Goal: Transaction & Acquisition: Purchase product/service

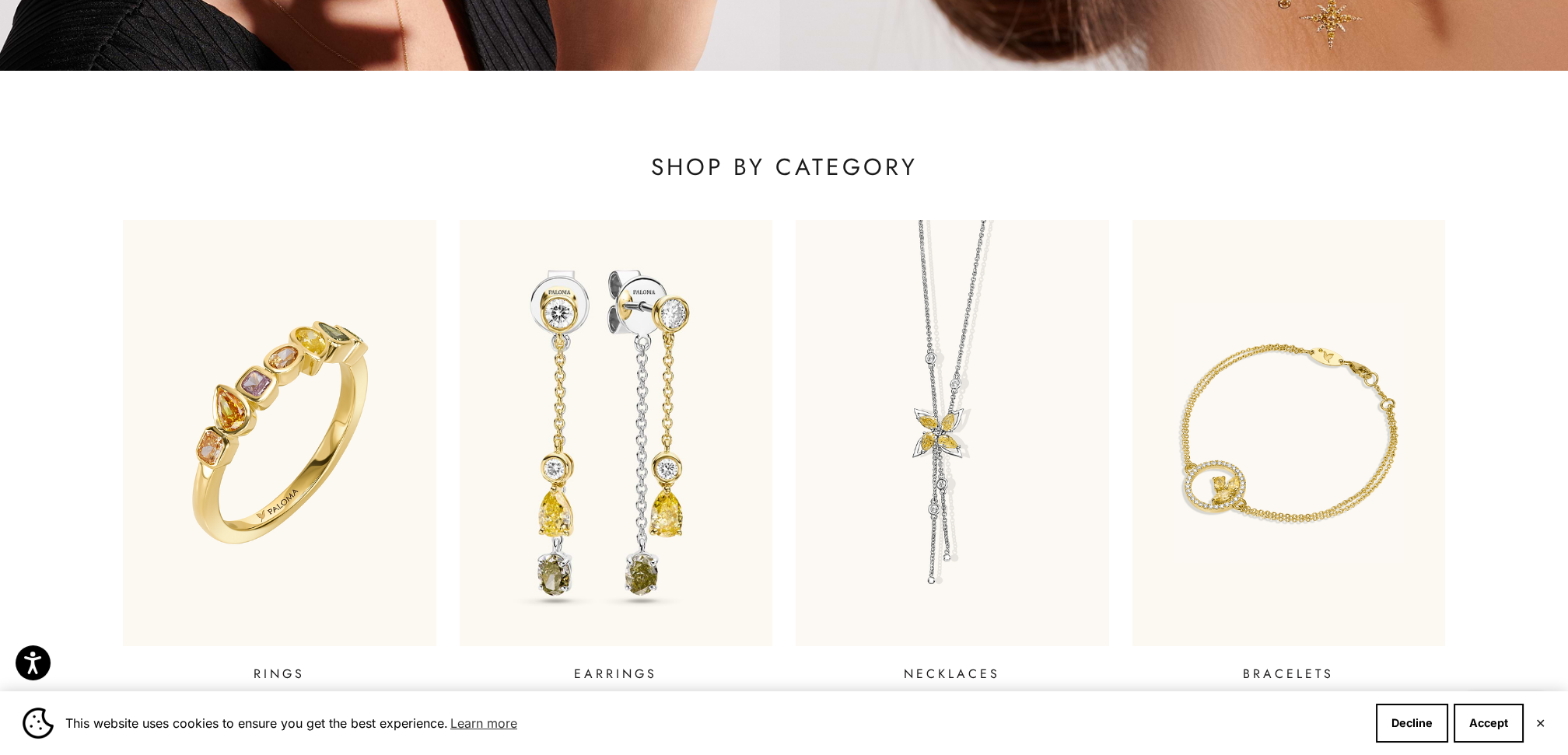
scroll to position [604, 0]
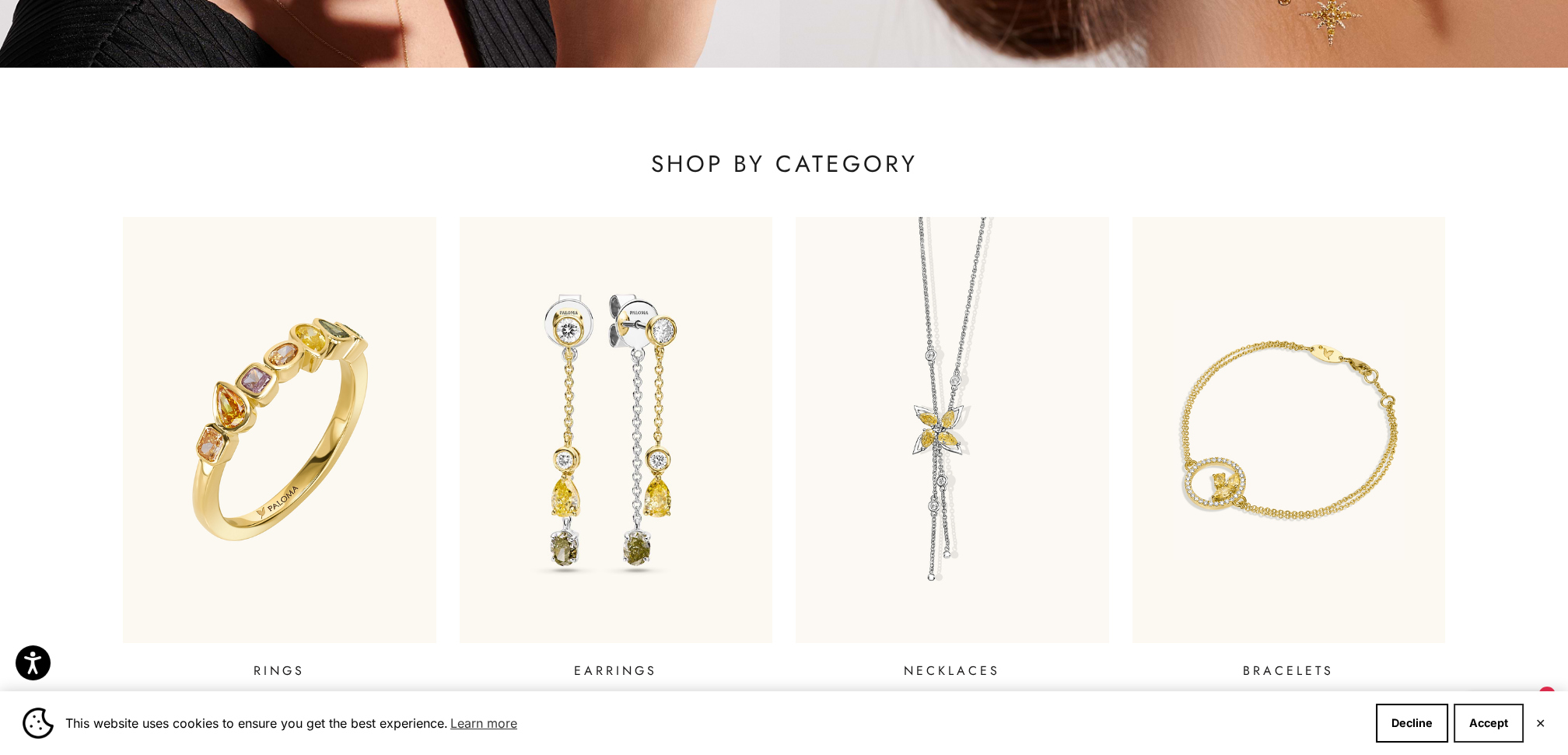
click at [1491, 721] on button "Accept" at bounding box center [1488, 723] width 70 height 39
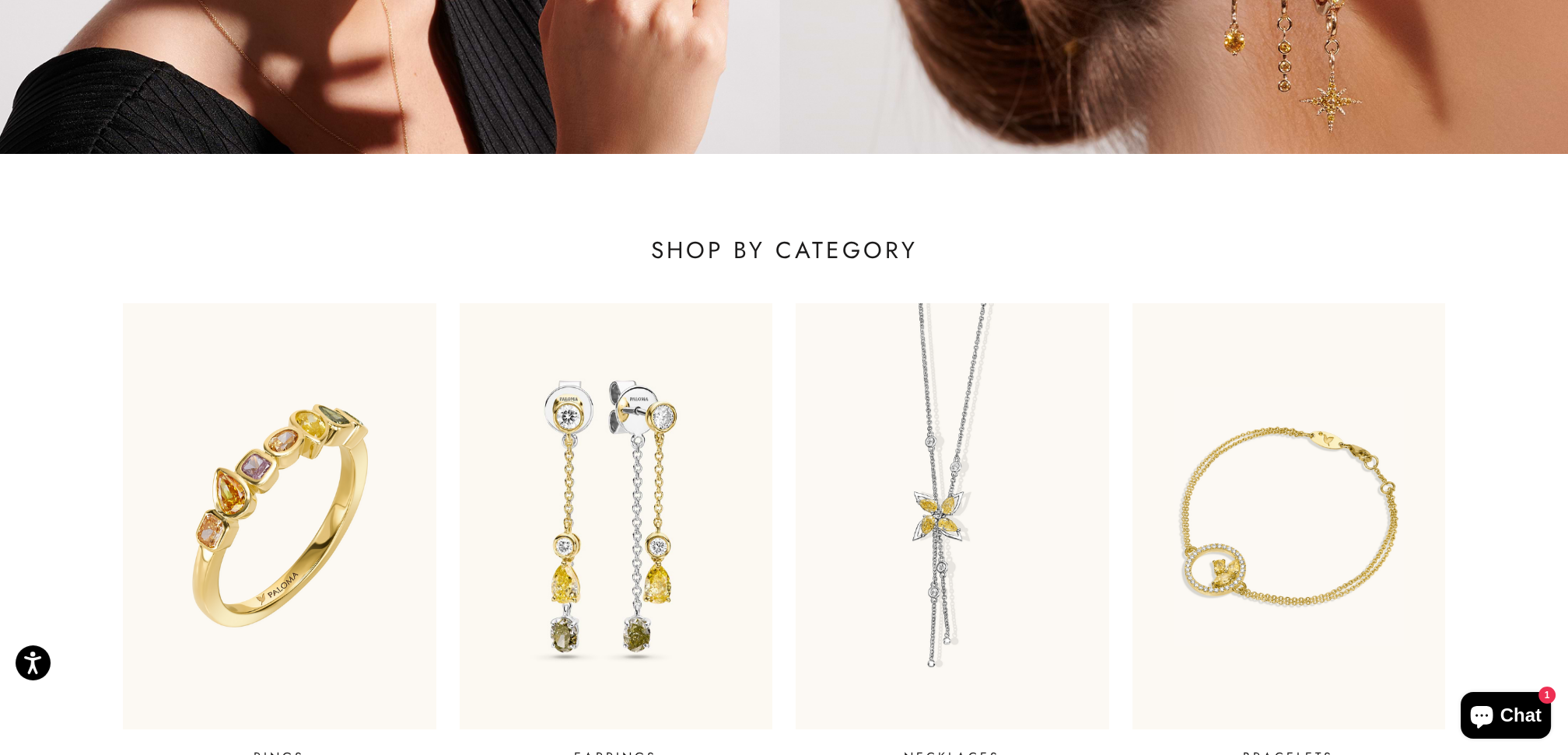
scroll to position [0, 0]
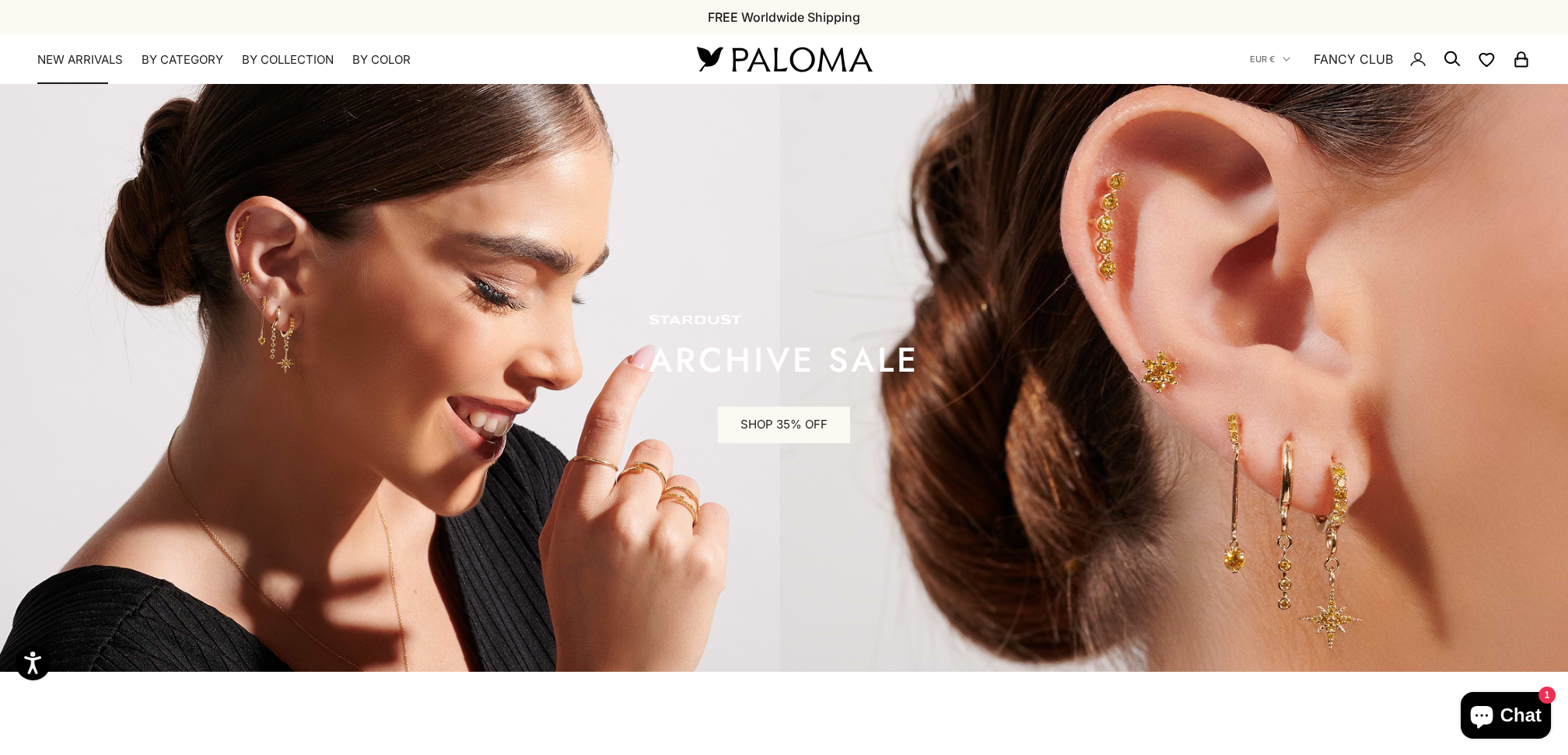
click at [86, 56] on link "NEW ARRIVALS" at bounding box center [80, 60] width 86 height 15
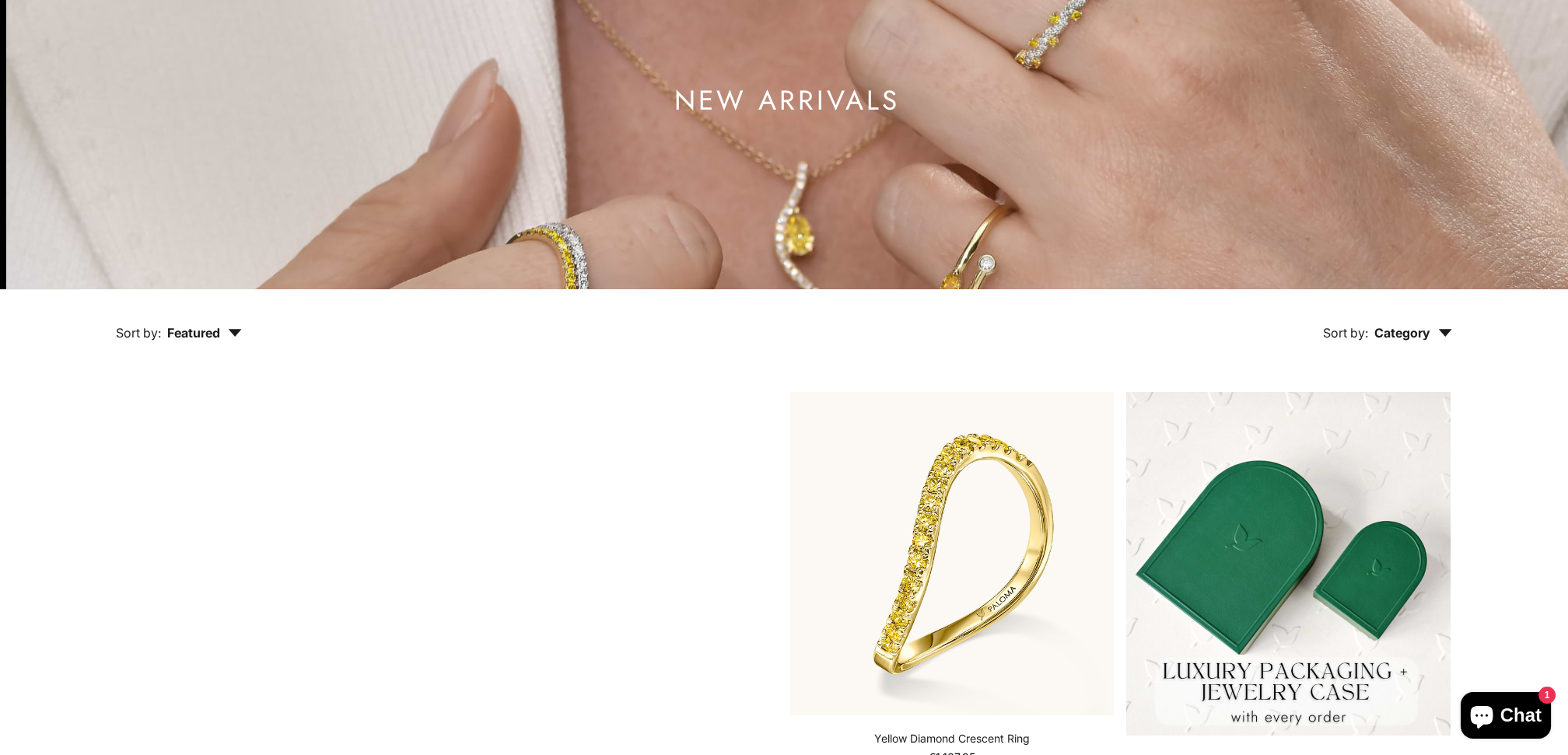
scroll to position [173, 0]
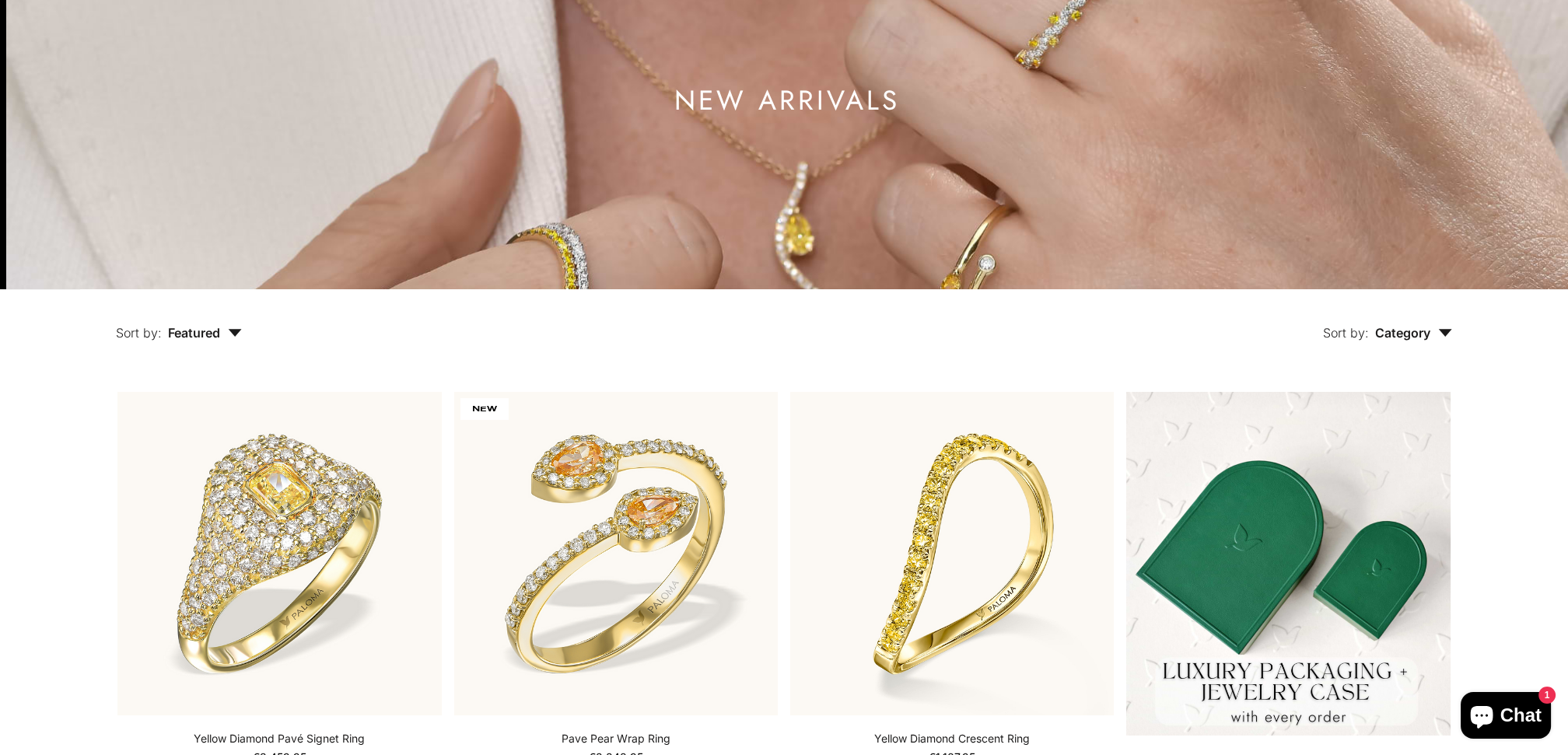
click at [211, 332] on span "Featured" at bounding box center [205, 332] width 74 height 15
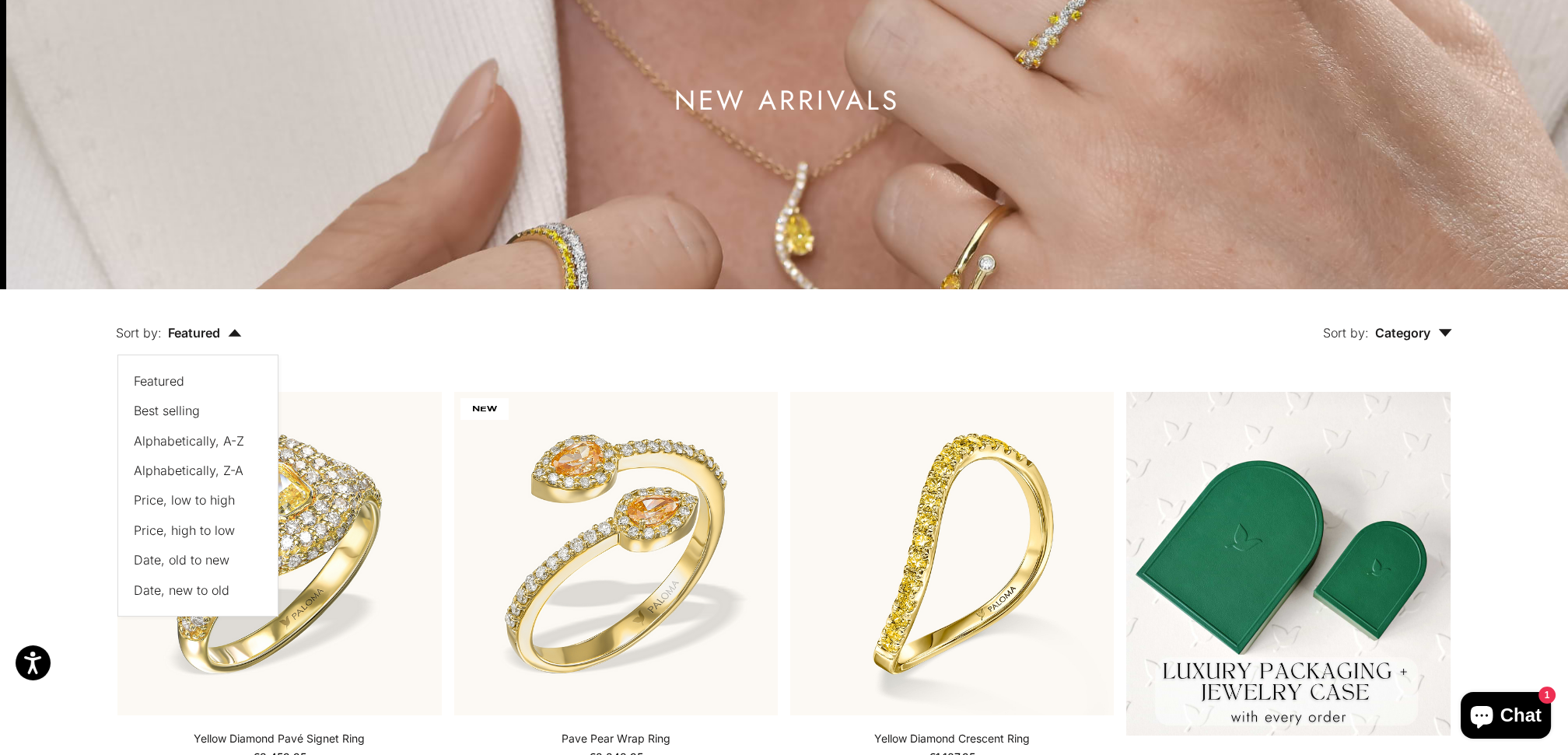
click at [1456, 325] on button "Sort by: Category" at bounding box center [1387, 322] width 200 height 66
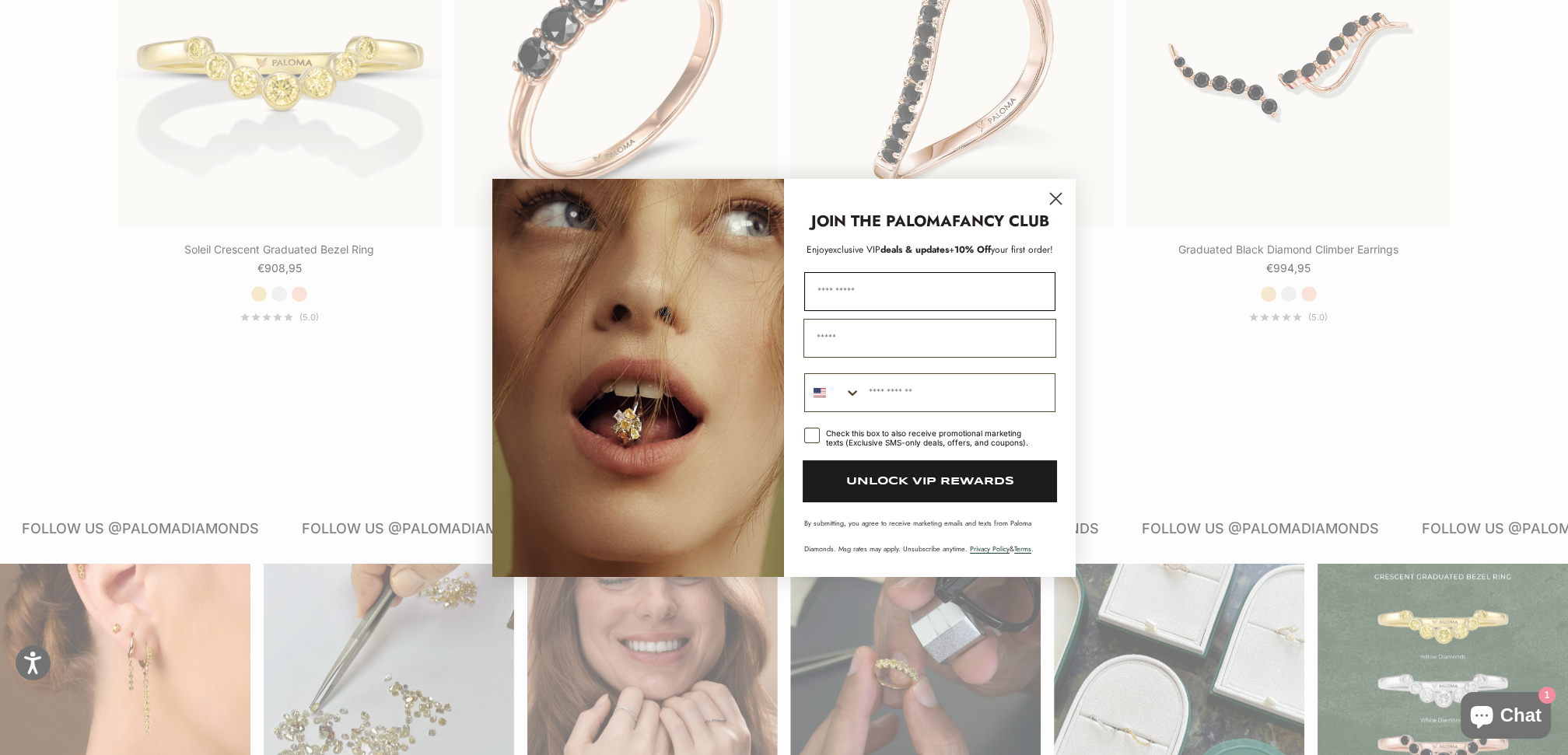
scroll to position [2420, 0]
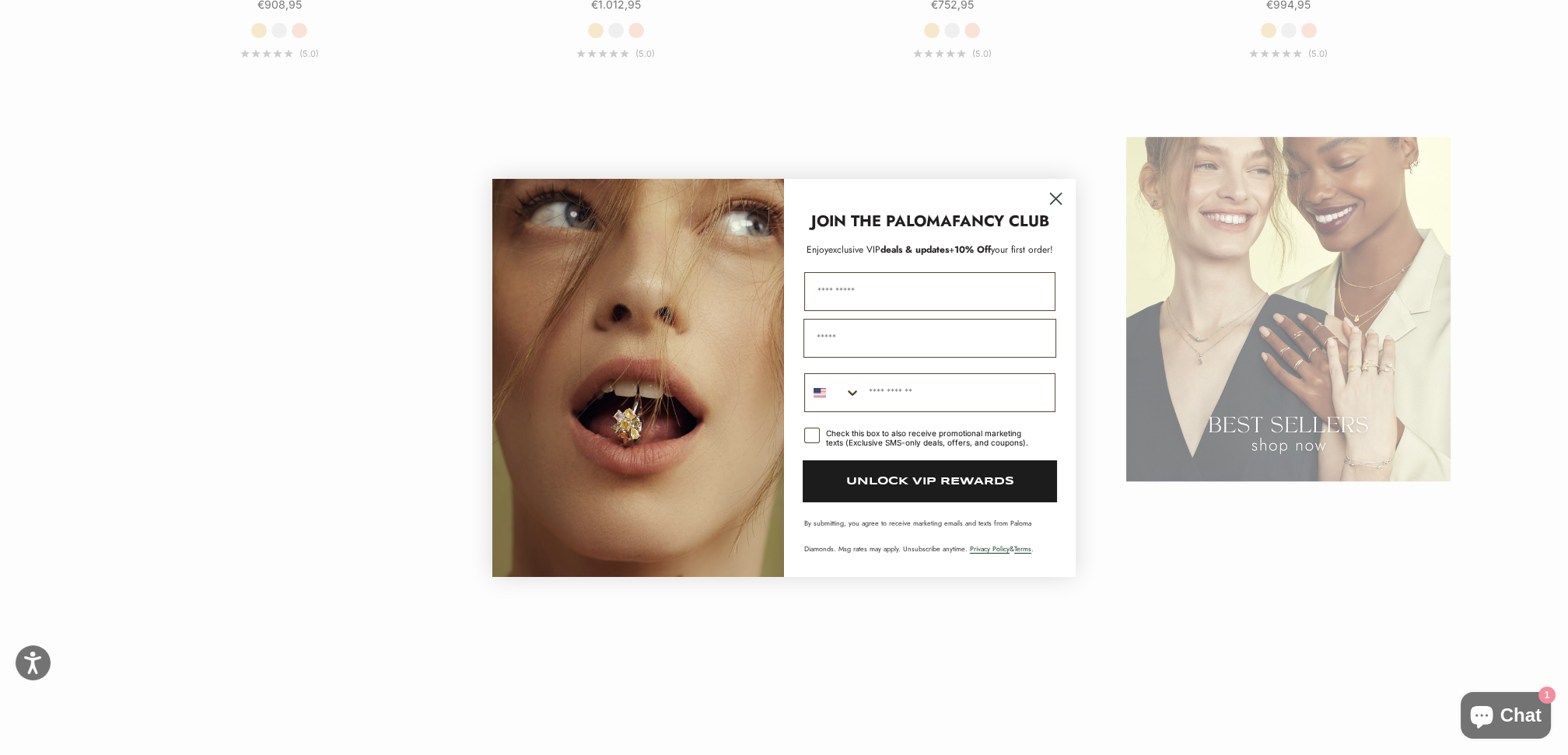
click at [1050, 200] on circle "Close dialog" at bounding box center [1055, 198] width 25 height 25
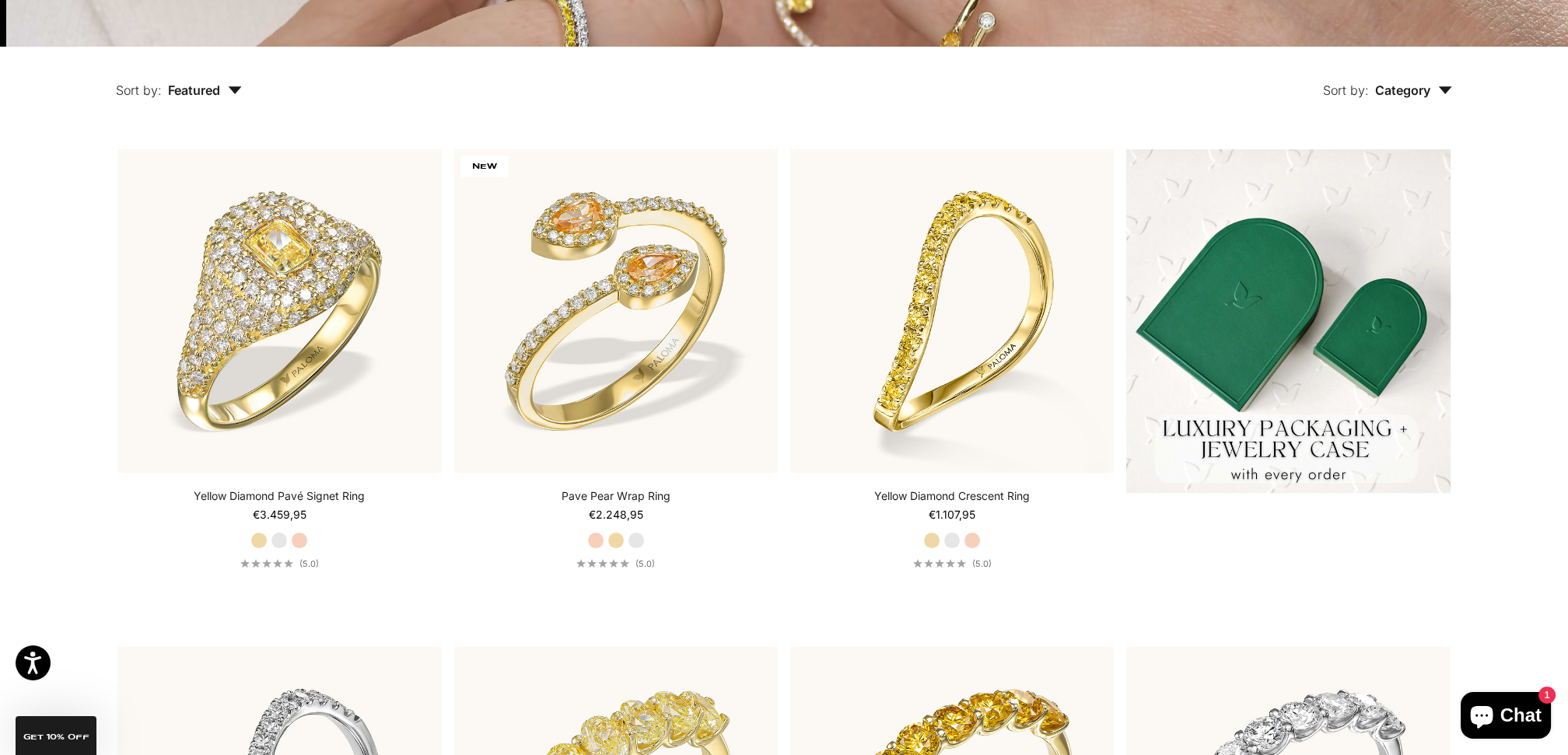
scroll to position [0, 0]
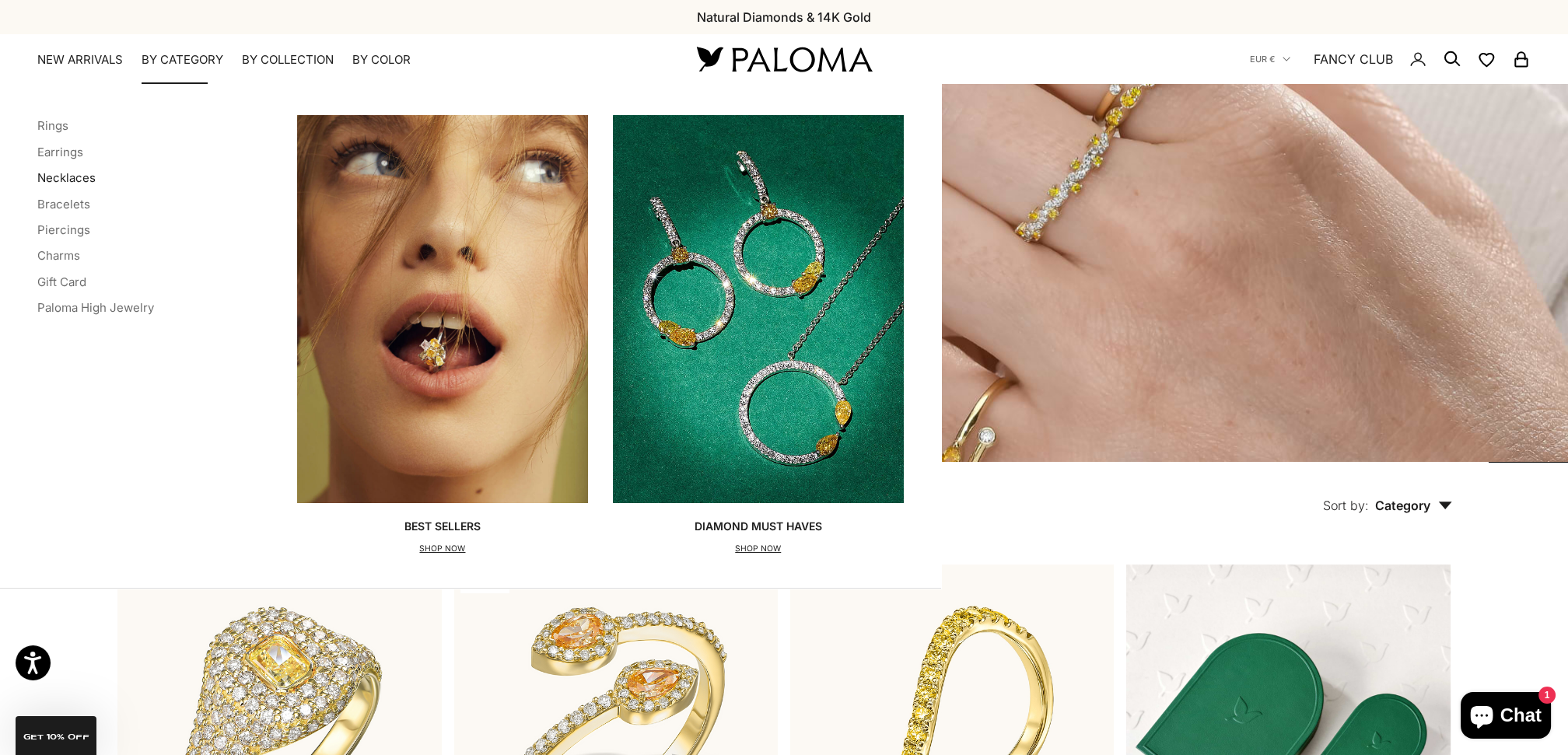
click at [89, 175] on link "Necklaces" at bounding box center [66, 178] width 58 height 15
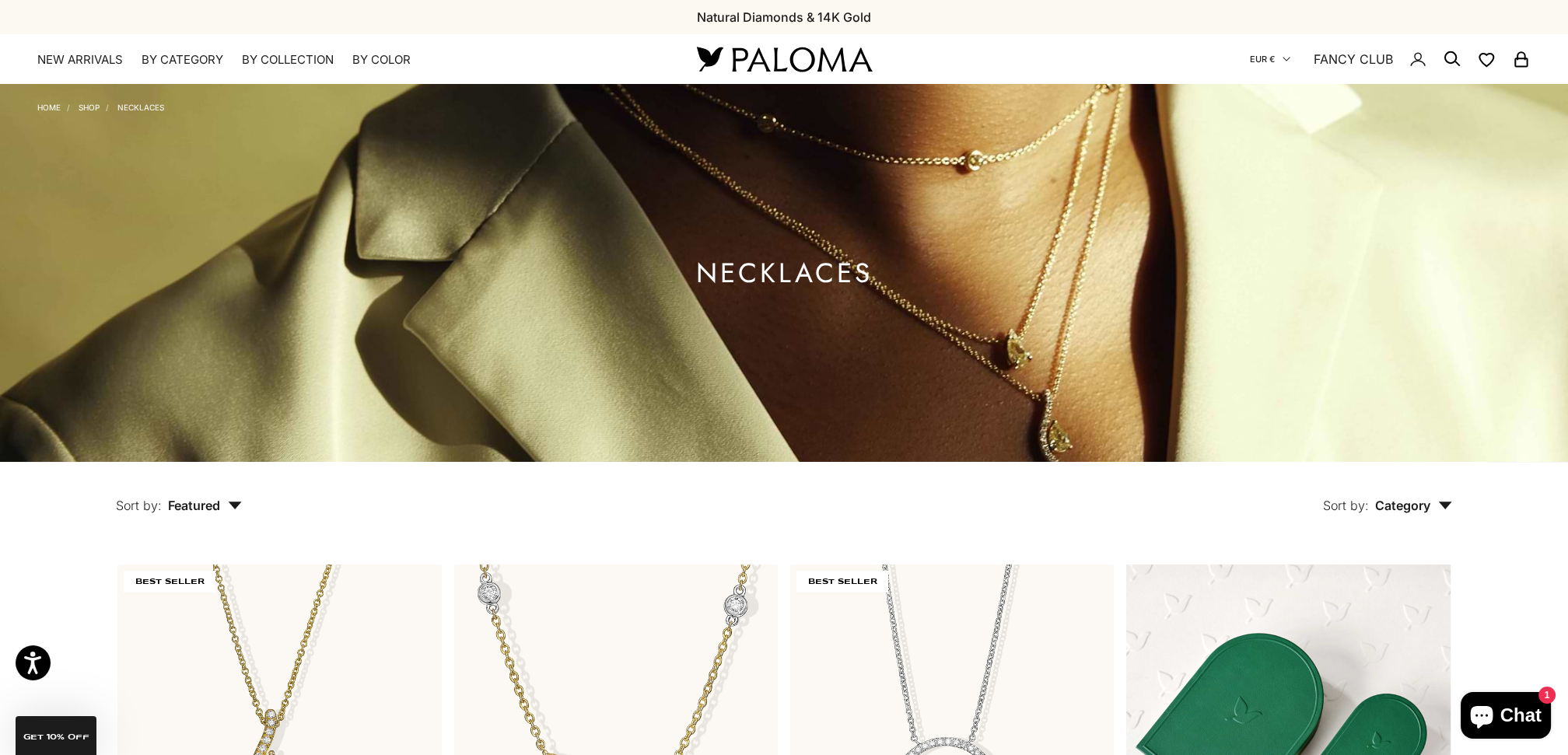
click at [1284, 61] on icon "Secondary navigation" at bounding box center [1286, 59] width 8 height 8
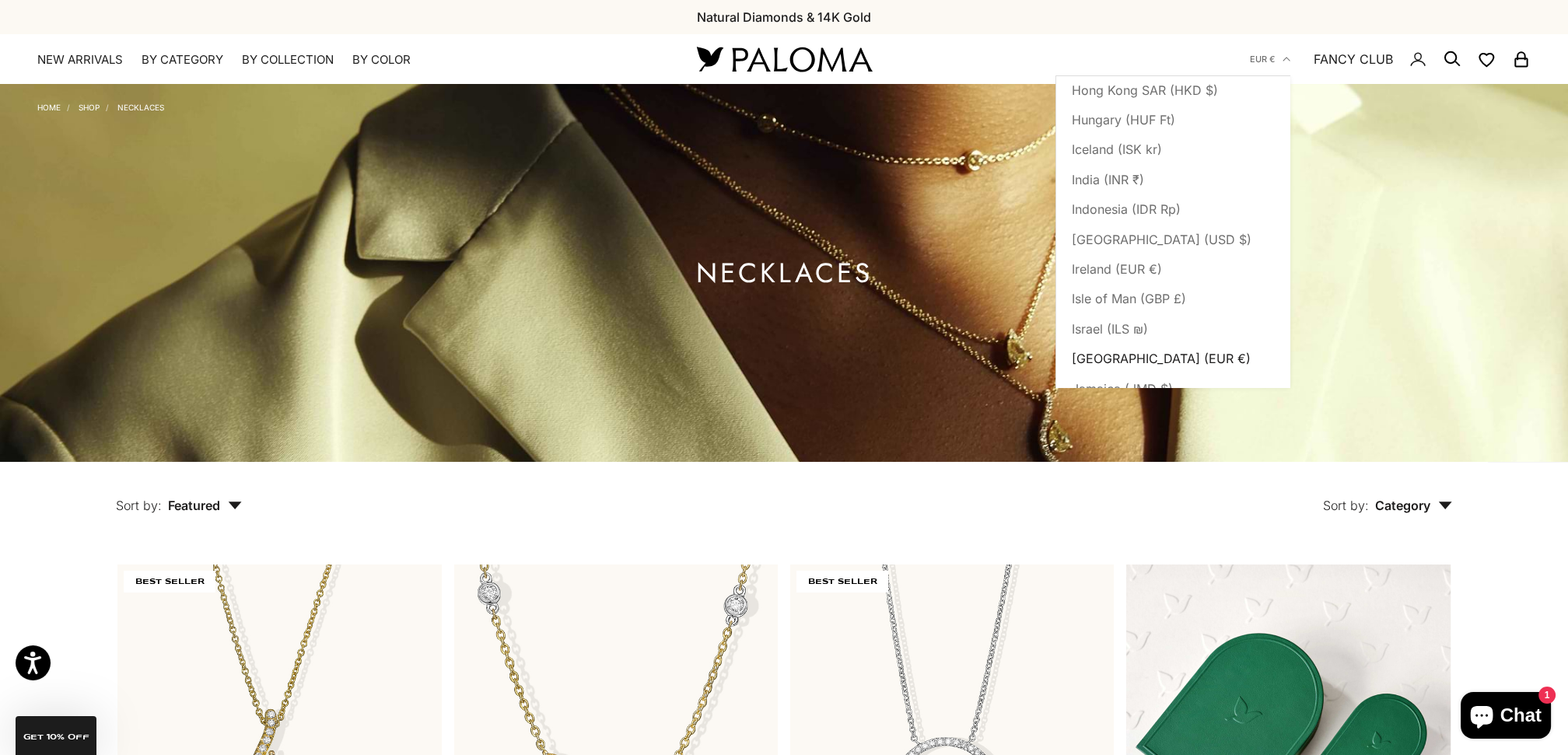
scroll to position [3024, 0]
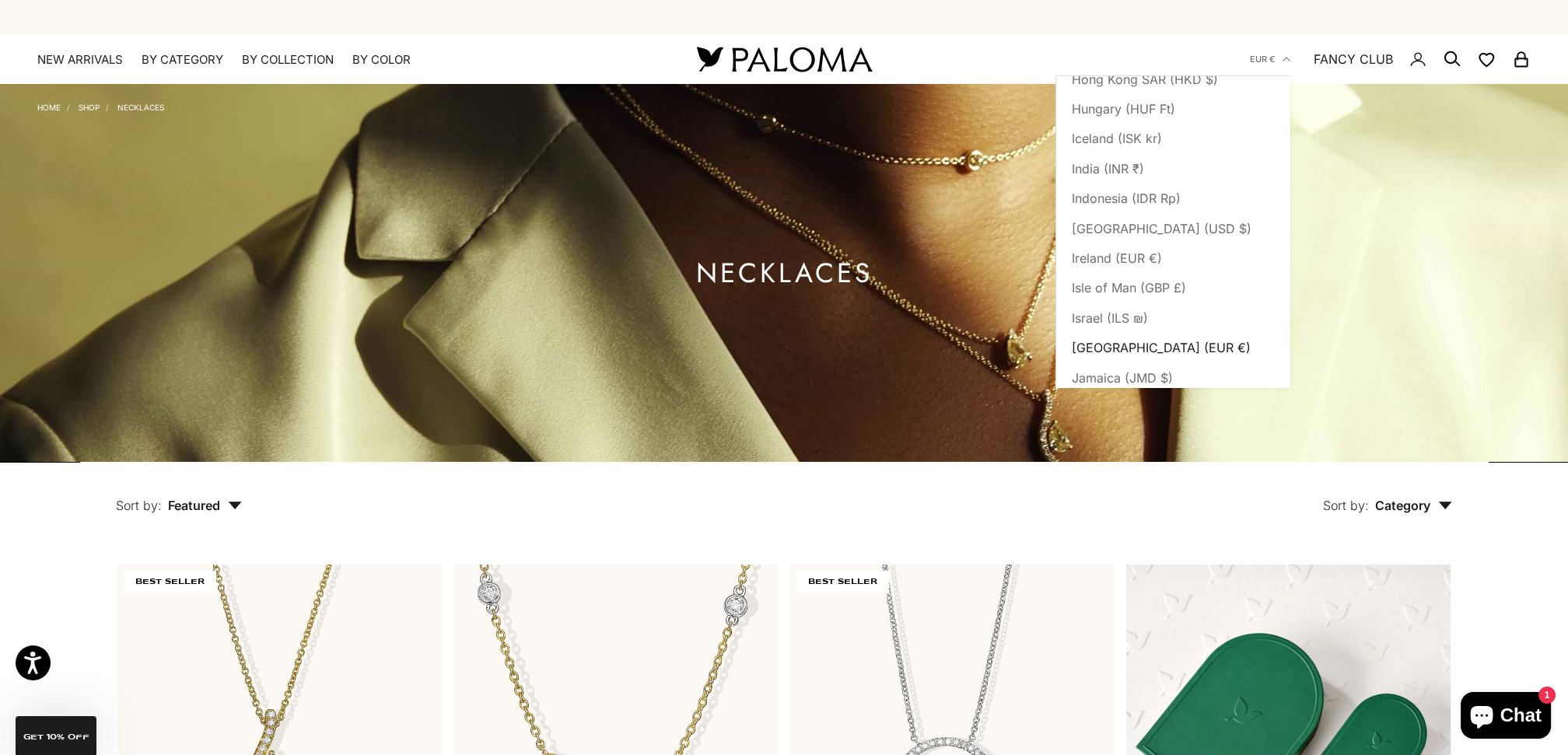
click at [1116, 338] on span "[GEOGRAPHIC_DATA] (EUR €)" at bounding box center [1161, 348] width 179 height 20
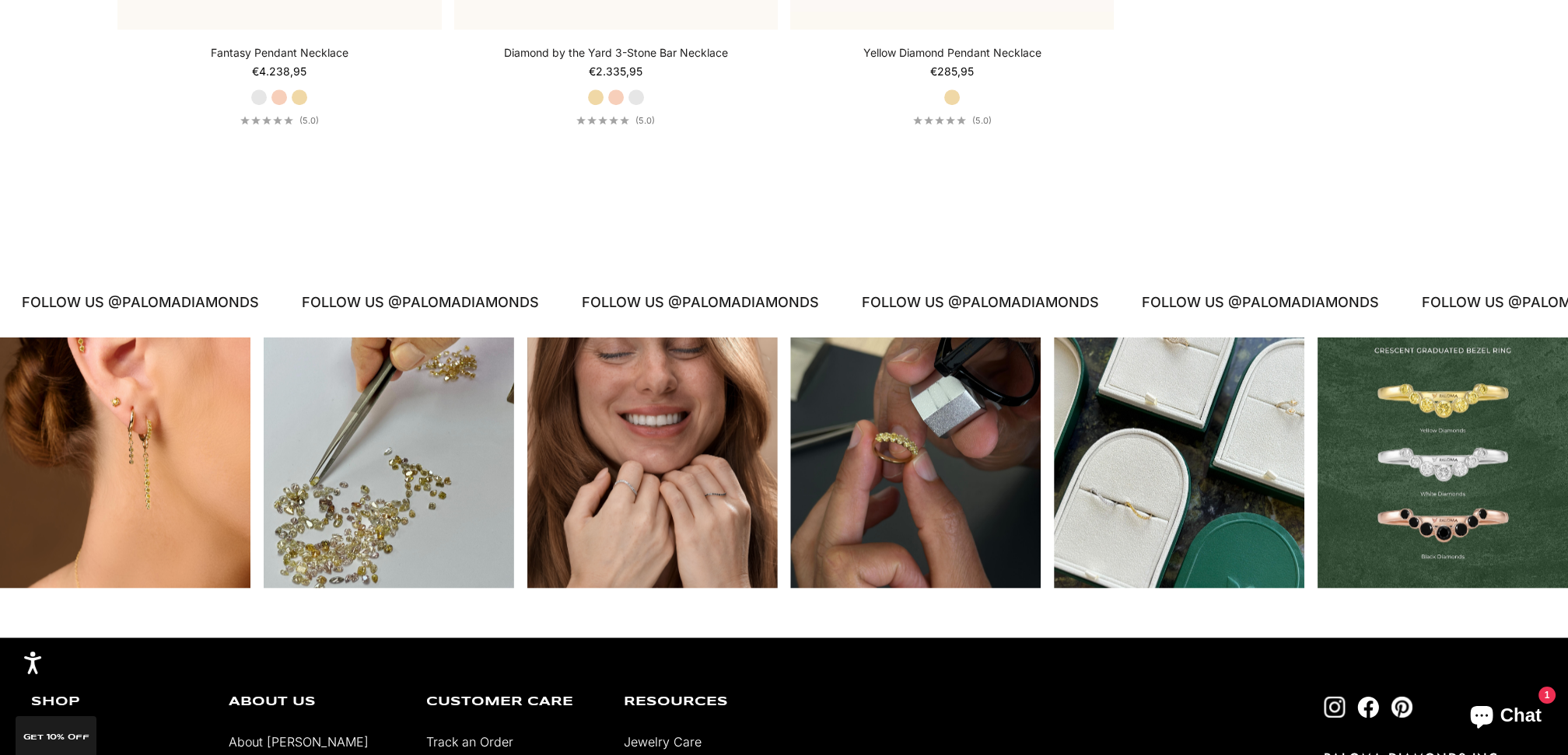
scroll to position [3283, 0]
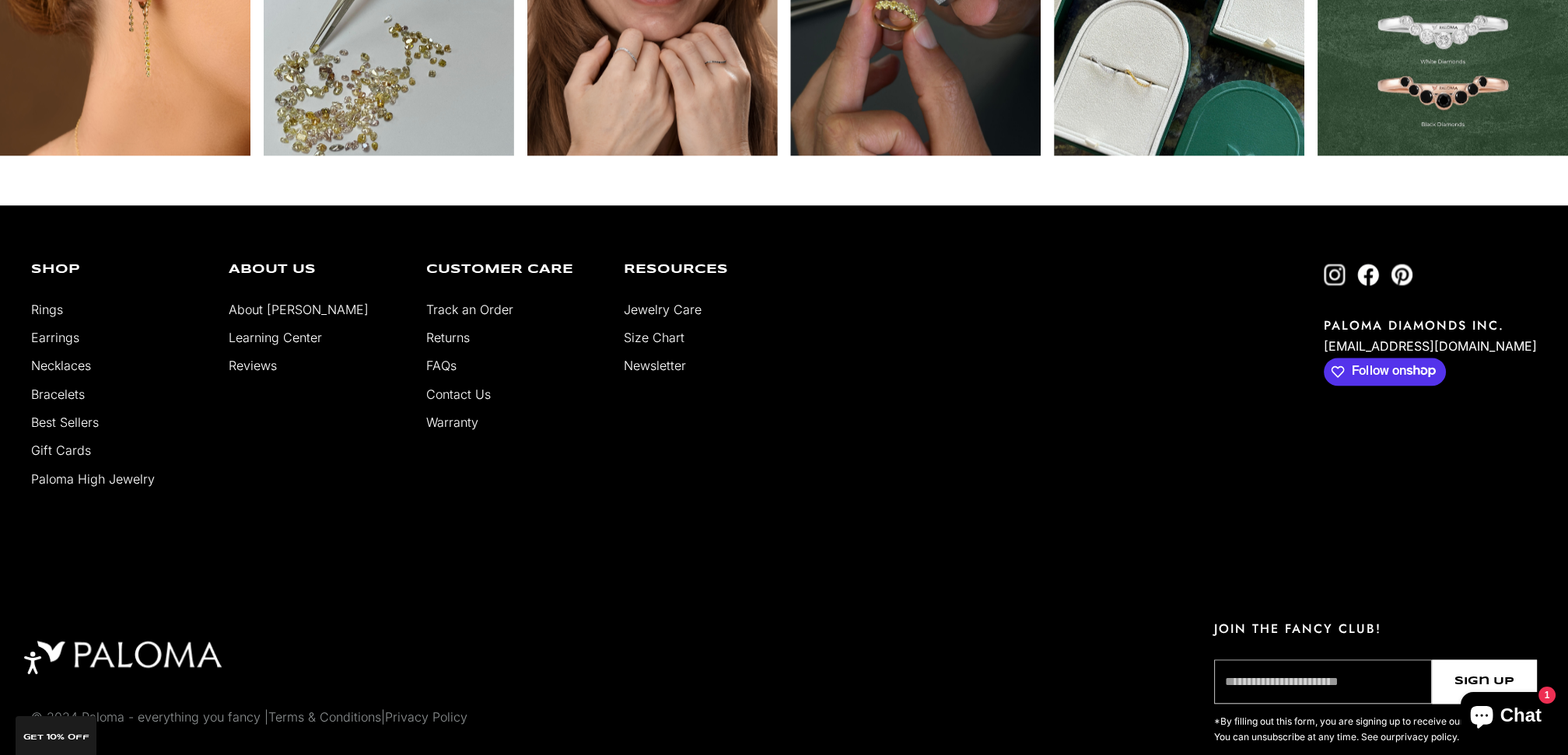
drag, startPoint x: 59, startPoint y: 566, endPoint x: 72, endPoint y: 486, distance: 81.0
drag, startPoint x: 50, startPoint y: 457, endPoint x: 56, endPoint y: 449, distance: 10.0
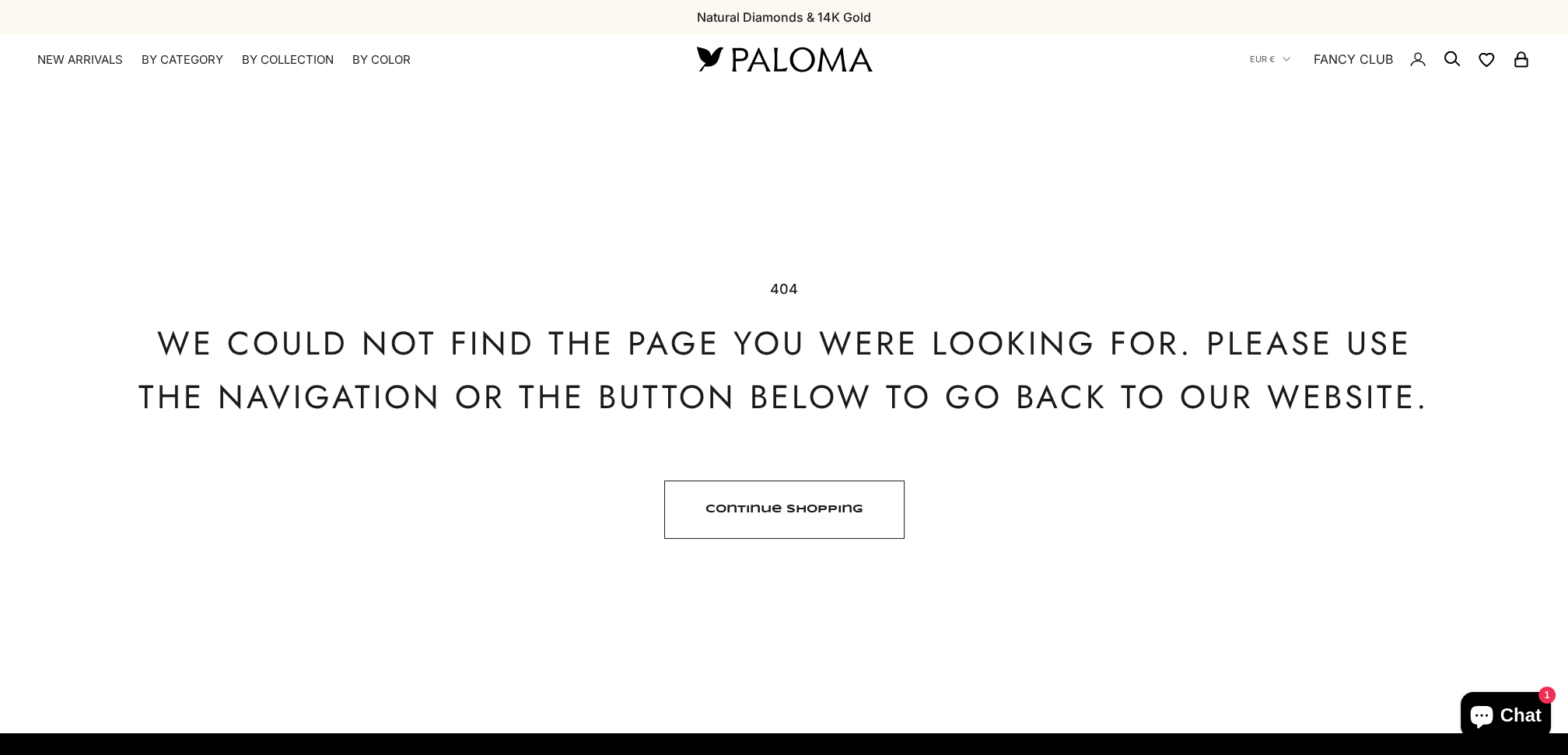
click at [788, 494] on link "Continue shopping" at bounding box center [784, 509] width 241 height 58
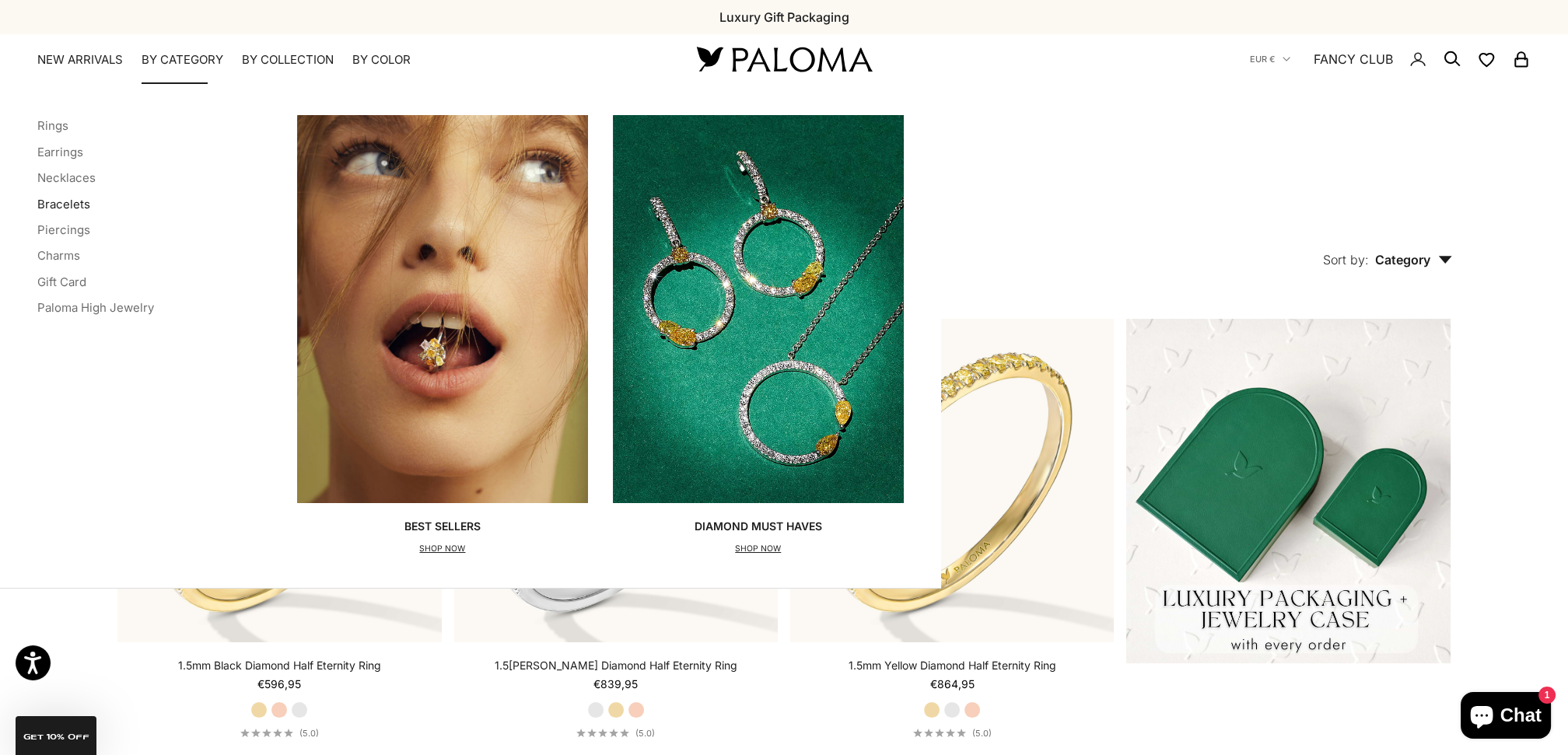
click at [66, 203] on link "Bracelets" at bounding box center [63, 205] width 53 height 15
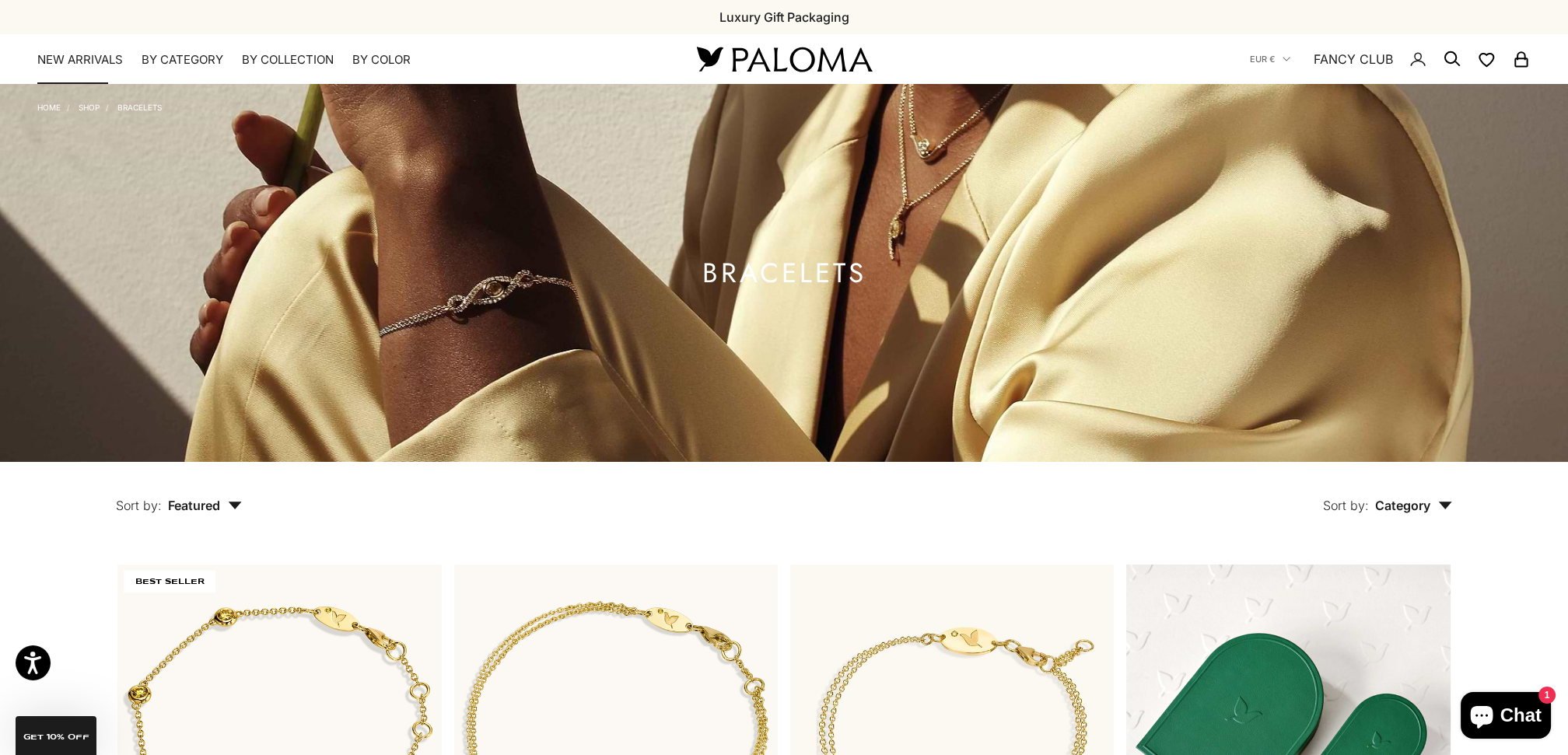
click at [101, 52] on link "NEW ARRIVALS" at bounding box center [80, 60] width 86 height 15
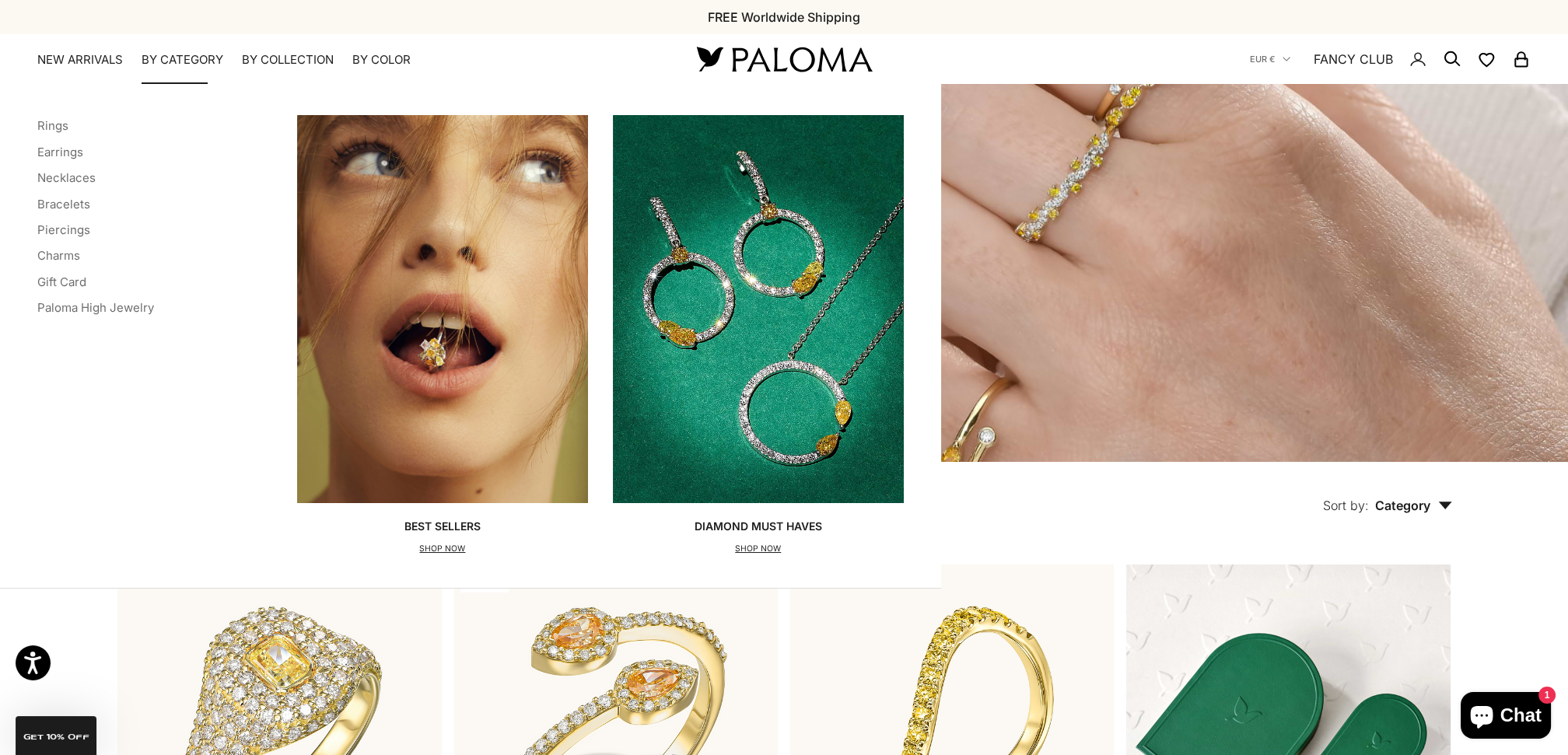
click at [79, 188] on ul "Rings Earrings Necklaces Bracelets Piercings Charms Gift Card Paloma High Jewel…" at bounding box center [95, 217] width 117 height 205
click at [81, 178] on link "Necklaces" at bounding box center [66, 178] width 58 height 15
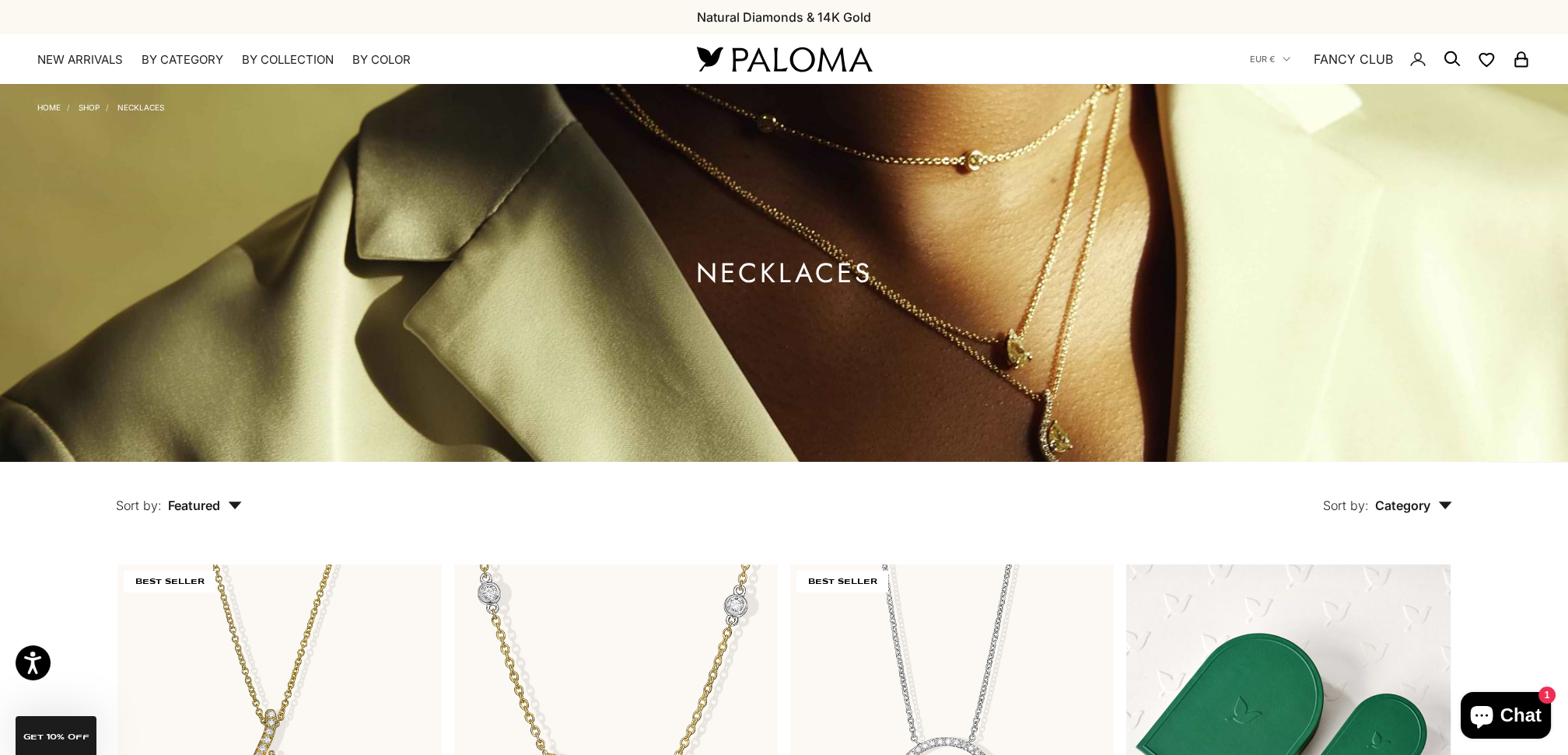
click at [1448, 59] on icon "Secondary navigation" at bounding box center [1452, 59] width 19 height 19
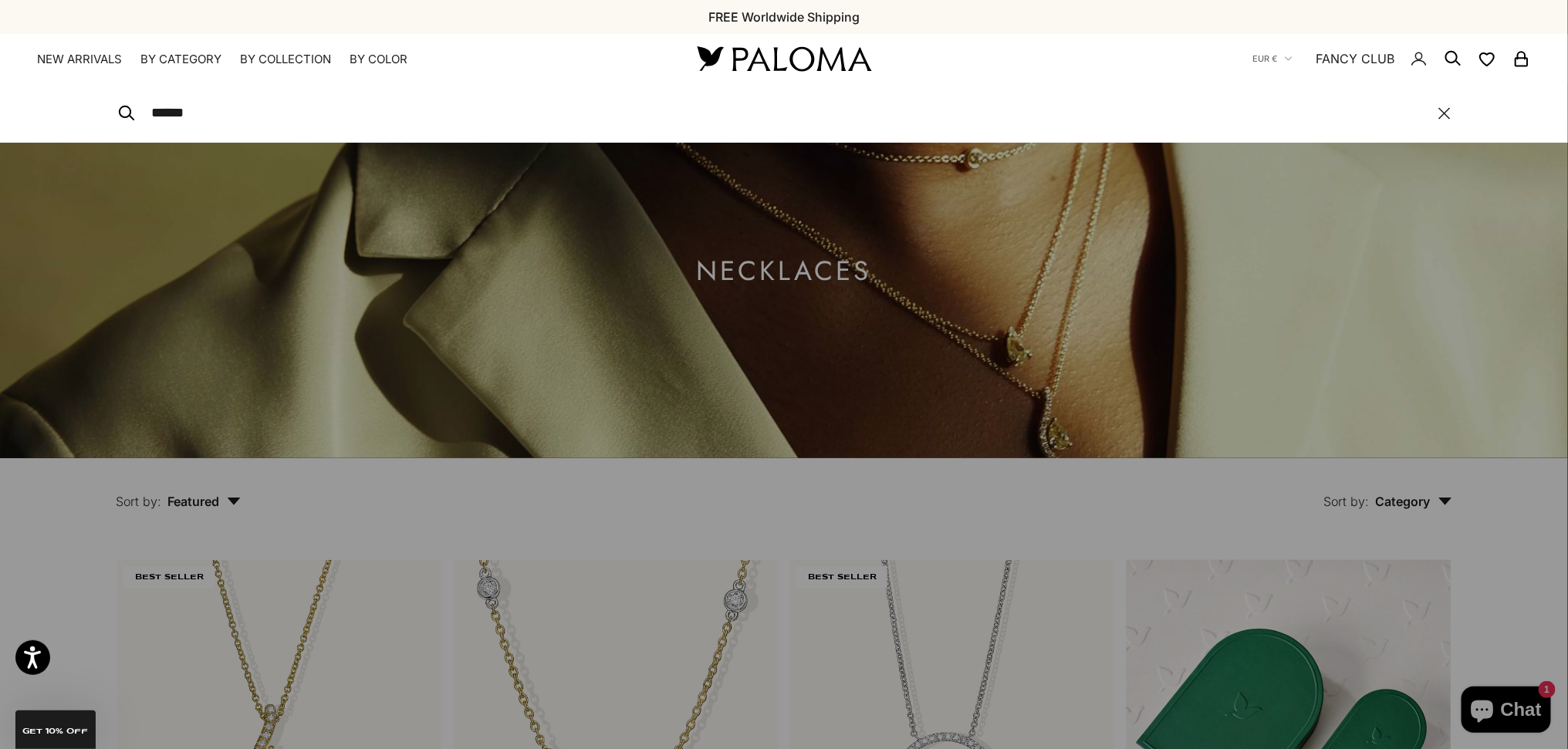
type input "******"
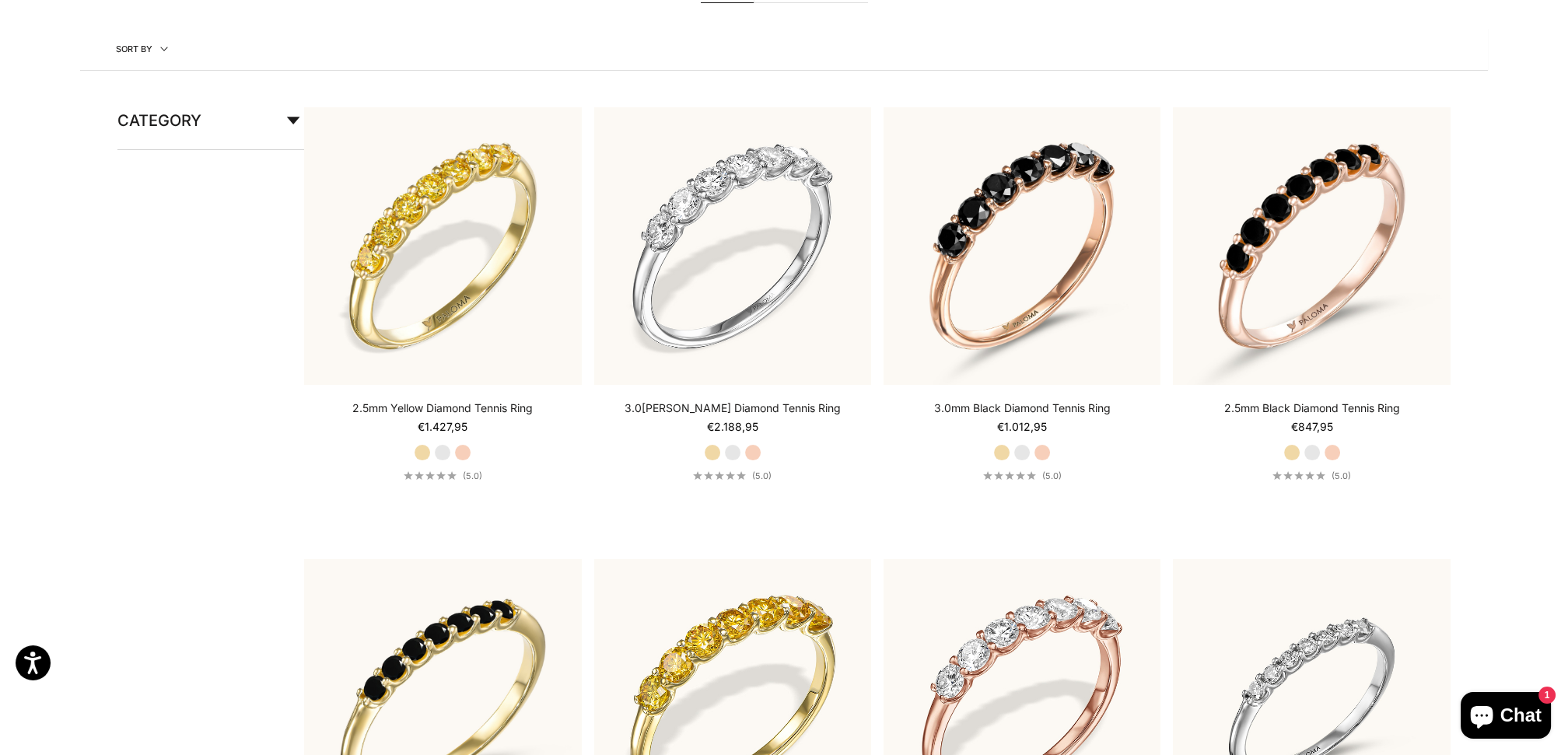
scroll to position [1123, 0]
